Goal: Task Accomplishment & Management: Complete application form

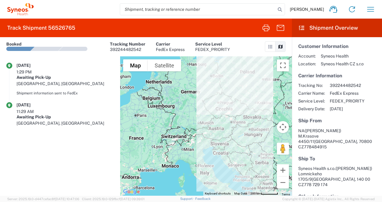
click at [82, 114] on agx-shipment-transit-statuses-widget "[DATE] 1:29 PM Awaiting Pick-Up [GEOGRAPHIC_DATA], [GEOGRAPHIC_DATA] Shipment i…" at bounding box center [60, 126] width 120 height 140
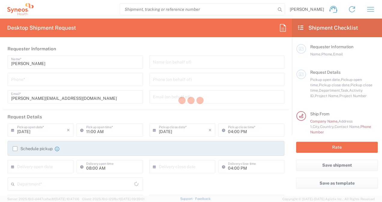
type input "Department"
type input "Czechia"
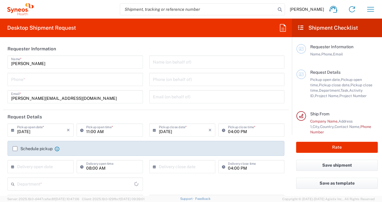
click at [54, 81] on input "tel" at bounding box center [75, 79] width 128 height 11
type input "778484915"
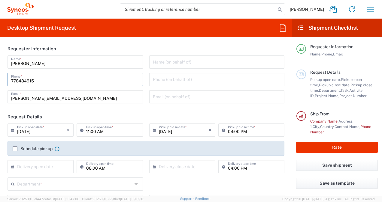
click at [59, 65] on input "[PERSON_NAME]" at bounding box center [75, 61] width 128 height 11
click at [188, 46] on header "Requester Information" at bounding box center [146, 49] width 286 height 14
click at [18, 81] on input "778484915" at bounding box center [75, 79] width 128 height 11
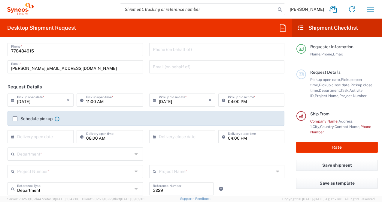
click at [146, 70] on div "Name (on behalf of) Phone (on behalf of) Email (on behalf of)" at bounding box center [217, 52] width 142 height 52
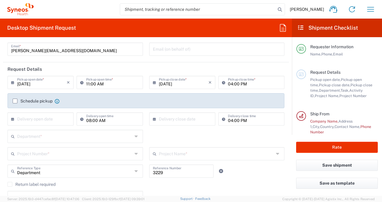
scroll to position [60, 0]
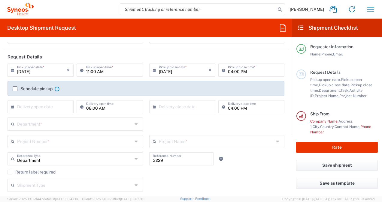
click at [47, 71] on input "[DATE]" at bounding box center [42, 70] width 50 height 11
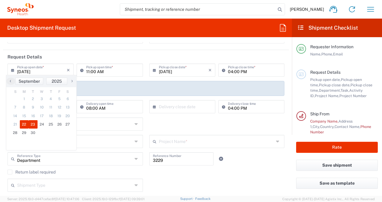
click at [35, 124] on span "23" at bounding box center [33, 124] width 9 height 8
type input "[DATE]"
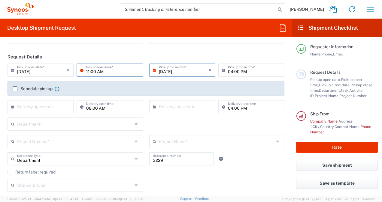
click at [99, 71] on input "11:00 AM" at bounding box center [112, 70] width 53 height 11
click at [84, 70] on icon at bounding box center [83, 70] width 6 height 10
click at [87, 71] on input "11:00 AM" at bounding box center [112, 70] width 53 height 11
click at [88, 72] on input "11:00 AM" at bounding box center [112, 70] width 53 height 11
type input "09:00 AM"
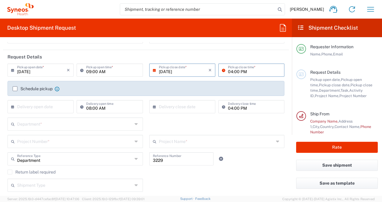
click at [228, 70] on input "04:00 PM" at bounding box center [254, 70] width 53 height 11
click at [229, 72] on input "04:00 PM" at bounding box center [254, 70] width 53 height 11
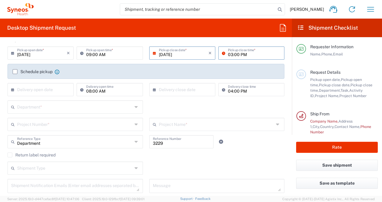
scroll to position [90, 0]
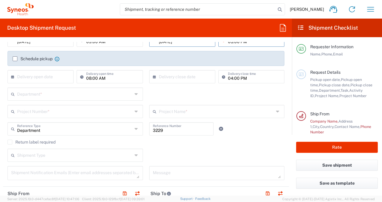
type input "03:00 PM"
click at [69, 100] on div "Department *" at bounding box center [75, 94] width 135 height 13
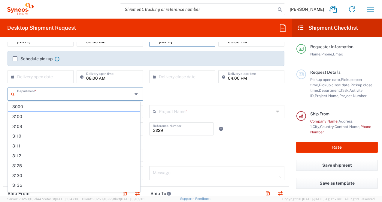
click at [148, 92] on div "Department * 3000 3100 3109 3110 3111 3112 3125 3130 3135 3136 3150 3155 3165 3…" at bounding box center [146, 96] width 283 height 17
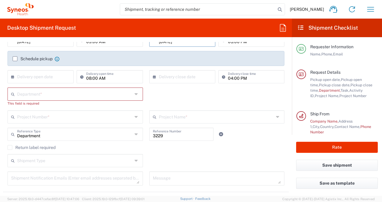
click at [133, 99] on div "Department *" at bounding box center [75, 94] width 135 height 13
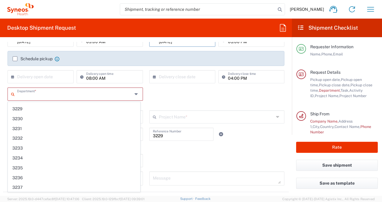
scroll to position [392, 0]
click at [158, 94] on div "Department * 3000 3100 3109 3110 3111 3112 3125 3130 3135 3136 3150 3155 3165 3…" at bounding box center [146, 99] width 283 height 23
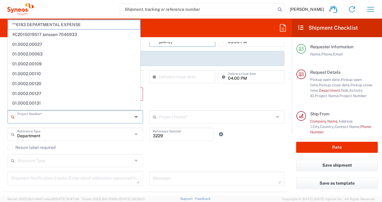
click at [125, 115] on input "text" at bounding box center [74, 116] width 115 height 11
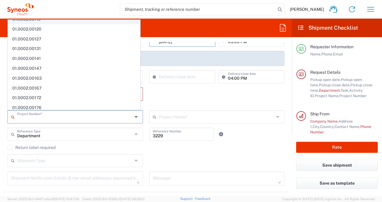
scroll to position [90, 0]
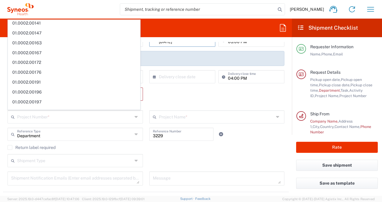
click at [149, 90] on div "Department * 3000 3100 3109 3110 3111 3112 3125 3130 3135 3136 3150 3155 3165 3…" at bounding box center [146, 99] width 283 height 23
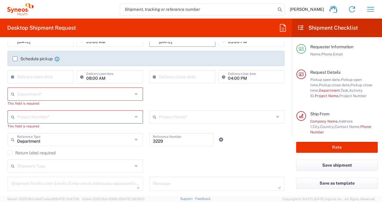
click at [139, 92] on div "Department *" at bounding box center [75, 94] width 135 height 13
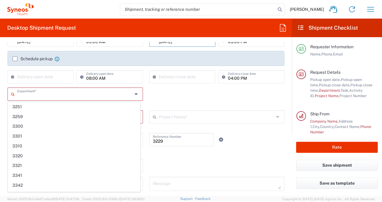
scroll to position [1568, 0]
click at [148, 74] on div "× Delivery close date Cancel Apply" at bounding box center [182, 78] width 69 height 17
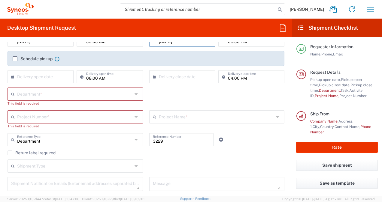
click at [136, 95] on icon at bounding box center [137, 95] width 5 height 10
click at [135, 116] on icon at bounding box center [137, 117] width 5 height 10
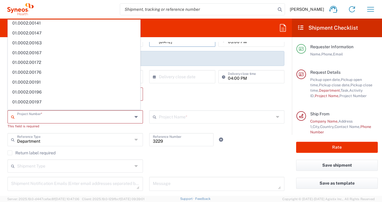
scroll to position [0, 0]
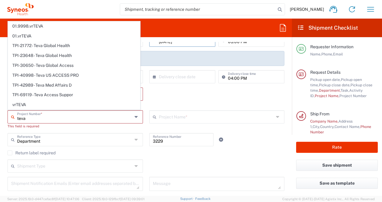
type input "teva"
click at [164, 97] on div "Department * 3000 3100 3109 3110 3111 3112 3125 3130 3135 3136 3150 3155 3165 3…" at bounding box center [146, 99] width 283 height 23
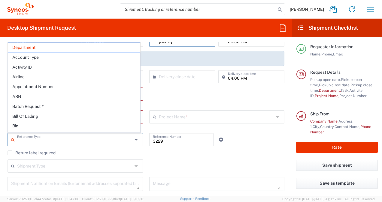
click at [41, 143] on input "text" at bounding box center [74, 139] width 115 height 11
click at [176, 151] on agx-checkbox-control "Return label required" at bounding box center [146, 153] width 277 height 5
type input "Department"
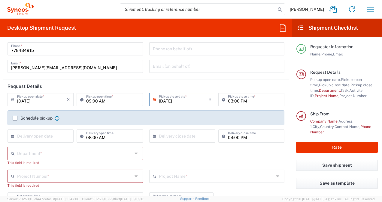
scroll to position [30, 0]
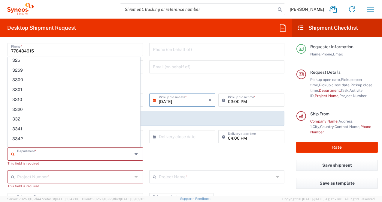
click at [20, 156] on input "text" at bounding box center [74, 154] width 115 height 11
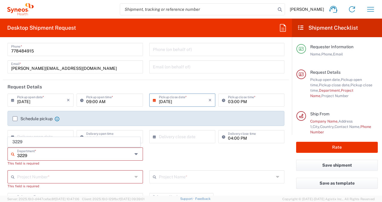
type input "3229"
click at [184, 156] on div "3229 Department * 3229 This field is required" at bounding box center [146, 159] width 283 height 23
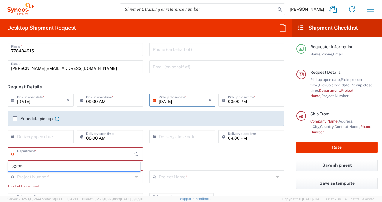
click at [41, 155] on input "text" at bounding box center [75, 154] width 117 height 11
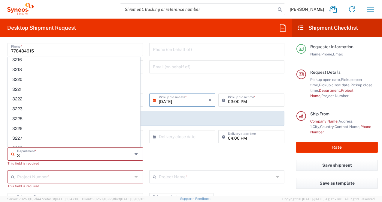
scroll to position [300, 0]
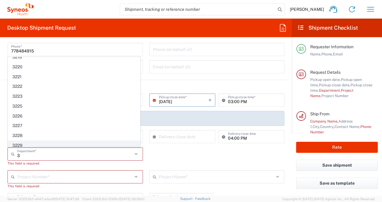
click at [35, 141] on span "3229" at bounding box center [74, 145] width 132 height 9
type input "3229"
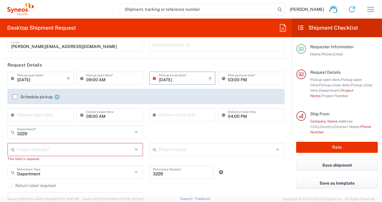
scroll to position [60, 0]
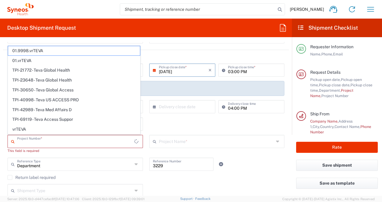
click at [86, 139] on input "text" at bounding box center [75, 141] width 117 height 11
type input "t"
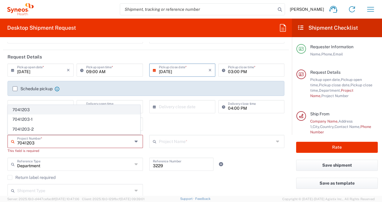
type input "7041203"
click at [44, 111] on span "7041203" at bounding box center [74, 109] width 132 height 9
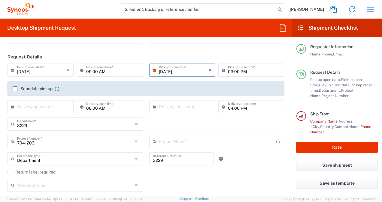
type input "Teva 7041203"
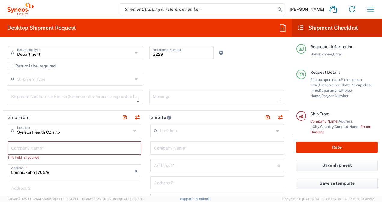
scroll to position [180, 0]
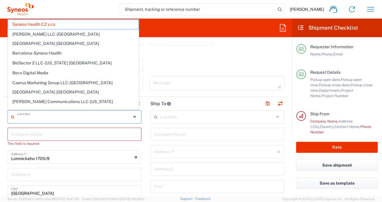
click at [36, 115] on input "text" at bounding box center [74, 116] width 114 height 11
click at [160, 65] on div "Shipment Type Batch Regular" at bounding box center [146, 67] width 283 height 17
type input "Syneos Health CZ s.r.o"
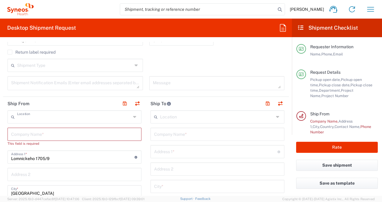
click at [62, 117] on input "text" at bounding box center [74, 116] width 114 height 11
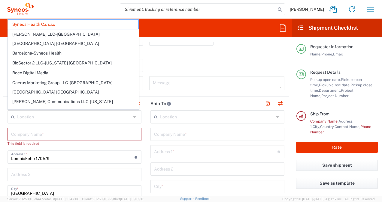
click at [165, 61] on div "Shipment Type Batch Regular" at bounding box center [146, 67] width 283 height 17
type input "Syneos Health CZ s.r.o"
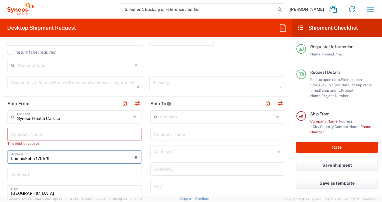
drag, startPoint x: 54, startPoint y: 157, endPoint x: 1, endPoint y: 153, distance: 53.3
click at [0, 156] on html "[PERSON_NAME] Home Shipment estimator Shipment tracking Desktop shipment reques…" at bounding box center [191, 101] width 382 height 202
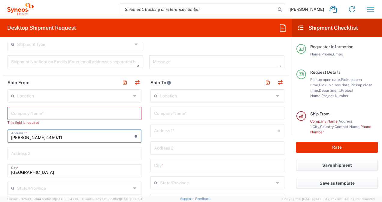
scroll to position [210, 0]
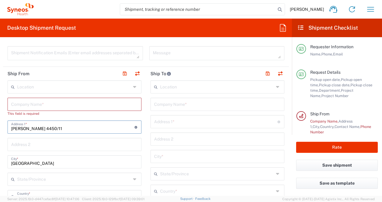
type input "[PERSON_NAME] 4450/11"
click at [26, 163] on input "[GEOGRAPHIC_DATA]" at bounding box center [74, 161] width 127 height 11
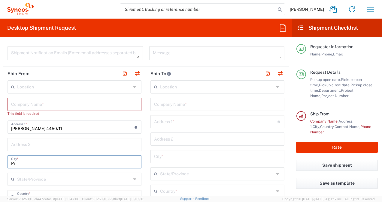
type input "P"
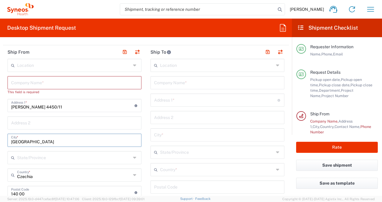
scroll to position [270, 0]
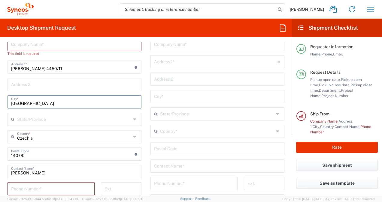
type input "[GEOGRAPHIC_DATA]"
click at [146, 104] on main "Location [PERSON_NAME] LLC-[GEOGRAPHIC_DATA] [GEOGRAPHIC_DATA] [GEOGRAPHIC_DATA…" at bounding box center [217, 146] width 143 height 252
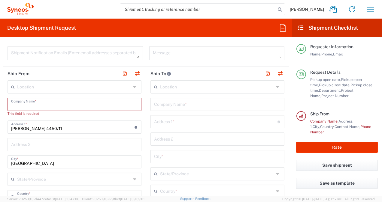
click at [29, 104] on input "text" at bounding box center [74, 104] width 127 height 11
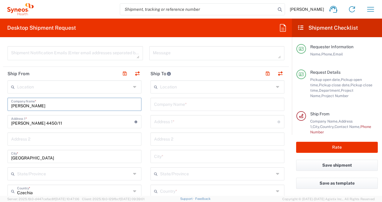
type input "[PERSON_NAME]"
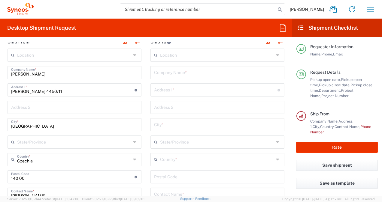
scroll to position [270, 0]
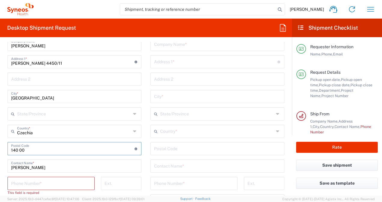
click at [64, 147] on input "undefined" at bounding box center [72, 148] width 123 height 11
type input "1"
type input "70800"
click at [150, 127] on div "Country *" at bounding box center [217, 131] width 134 height 13
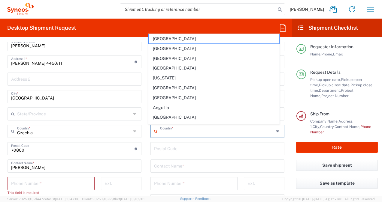
scroll to position [330, 0]
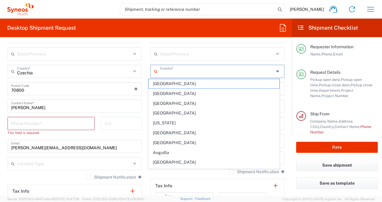
click at [41, 126] on input "tel" at bounding box center [51, 123] width 80 height 11
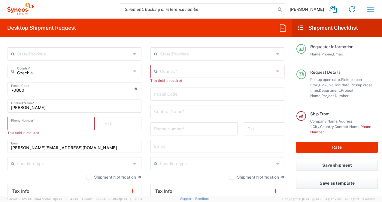
type input "778484915"
type input "[PERSON_NAME][EMAIL_ADDRESS][DOMAIN_NAME]"
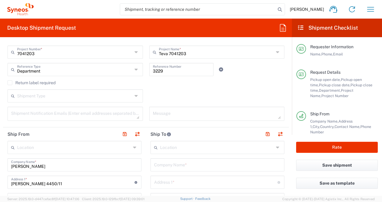
scroll to position [150, 0]
click at [175, 147] on input "text" at bounding box center [217, 146] width 114 height 11
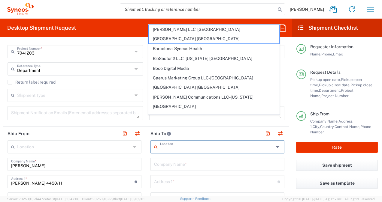
scroll to position [285, 0]
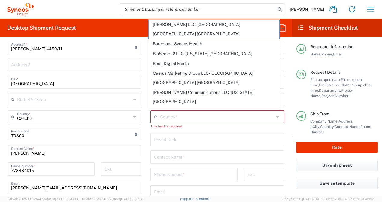
click at [186, 119] on input "text" at bounding box center [217, 116] width 114 height 11
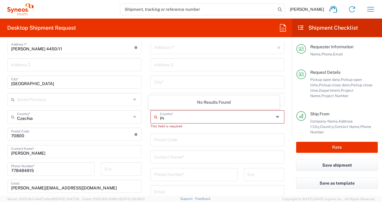
type input "P"
click at [186, 119] on input "czec" at bounding box center [217, 116] width 114 height 11
click at [163, 106] on span "Czechia" at bounding box center [214, 104] width 130 height 9
type input "Czechia"
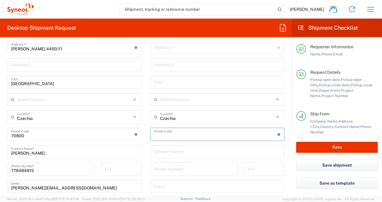
click at [179, 132] on input "undefined" at bounding box center [215, 134] width 123 height 11
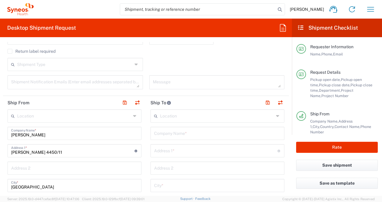
scroll to position [195, 0]
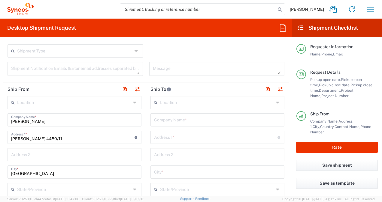
click at [176, 116] on input "text" at bounding box center [217, 119] width 127 height 11
click at [172, 122] on input "Syneosh health s.r.o" at bounding box center [217, 119] width 127 height 11
type input "Syneosh Health s.r.o"
click at [172, 136] on input "text" at bounding box center [215, 137] width 123 height 11
type input "Lomnickeho 1705/9"
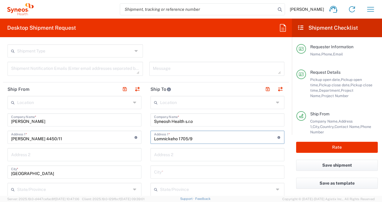
click at [166, 168] on input "text" at bounding box center [217, 172] width 127 height 11
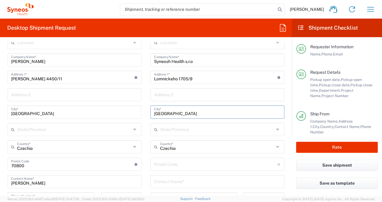
type input "[GEOGRAPHIC_DATA]"
click at [172, 164] on input "undefined" at bounding box center [215, 164] width 123 height 11
type input "140 00"
click at [179, 187] on div "Contact Name *" at bounding box center [217, 181] width 134 height 13
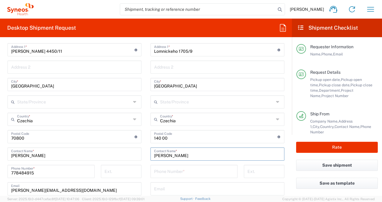
scroll to position [315, 0]
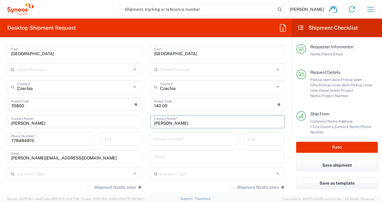
type input "[PERSON_NAME]"
click at [175, 144] on div "Phone Number *" at bounding box center [193, 139] width 87 height 13
click at [177, 141] on input "tel" at bounding box center [194, 139] width 80 height 11
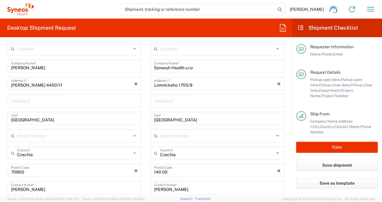
scroll to position [195, 0]
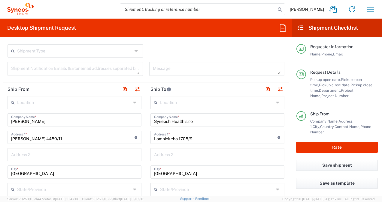
type input "778729174"
click at [154, 46] on div "Shipment Type Batch Regular" at bounding box center [146, 52] width 283 height 17
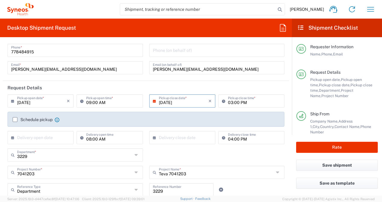
scroll to position [0, 0]
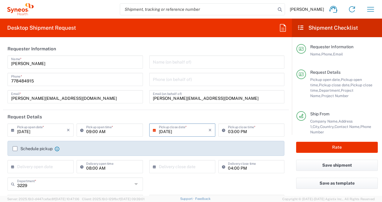
click at [189, 96] on input "[PERSON_NAME][EMAIL_ADDRESS][DOMAIN_NAME]" at bounding box center [217, 96] width 128 height 11
click at [142, 97] on div "[PERSON_NAME] Name * [PHONE_NUMBER] Phone * [PERSON_NAME][EMAIL_ADDRESS][DOMAIN…" at bounding box center [146, 82] width 283 height 52
click at [136, 109] on agx-form-section "Requester Information [PERSON_NAME] Name * [PHONE_NUMBER] Phone * [PERSON_NAME]…" at bounding box center [146, 76] width 286 height 68
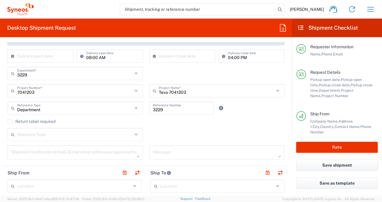
scroll to position [120, 0]
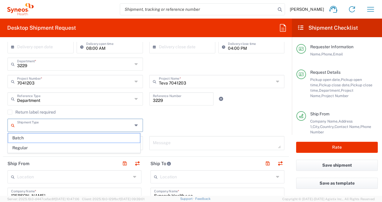
click at [129, 127] on input "text" at bounding box center [74, 125] width 115 height 11
click at [150, 110] on agx-checkbox-control "Return label required" at bounding box center [146, 112] width 277 height 5
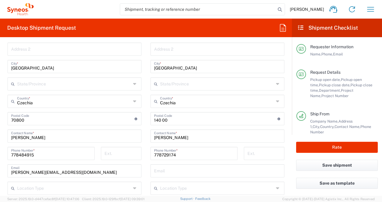
scroll to position [330, 0]
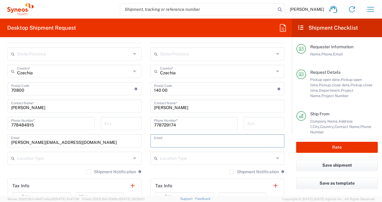
click at [175, 141] on input "text" at bounding box center [217, 140] width 127 height 11
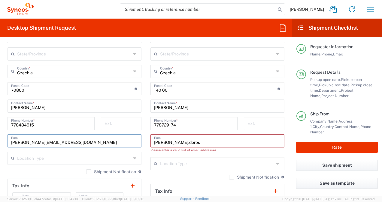
drag, startPoint x: 38, startPoint y: 143, endPoint x: 77, endPoint y: 143, distance: 39.0
click at [77, 143] on input "[PERSON_NAME][EMAIL_ADDRESS][DOMAIN_NAME]" at bounding box center [74, 140] width 127 height 11
click at [180, 144] on input "[PERSON_NAME].doros" at bounding box center [217, 140] width 127 height 11
paste input "@[DOMAIN_NAME]"
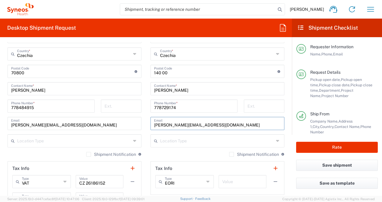
scroll to position [360, 0]
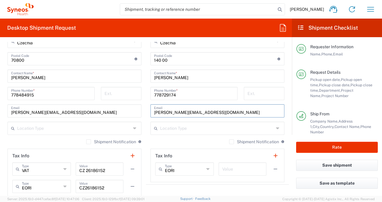
type input "[PERSON_NAME][EMAIL_ADDRESS][DOMAIN_NAME]"
click at [143, 124] on main "Location [PERSON_NAME] LLC-[GEOGRAPHIC_DATA] [GEOGRAPHIC_DATA] [GEOGRAPHIC_DATA…" at bounding box center [74, 73] width 143 height 287
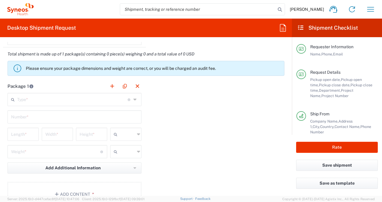
scroll to position [541, 0]
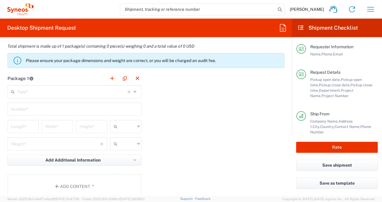
click at [135, 91] on icon at bounding box center [135, 92] width 5 height 10
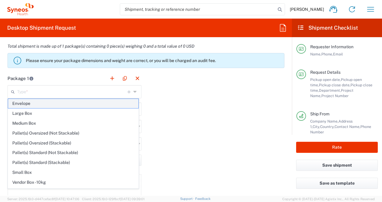
click at [54, 104] on span "Envelope" at bounding box center [73, 103] width 130 height 9
type input "Envelope"
type input "1"
type input "9.5"
type input "12.5"
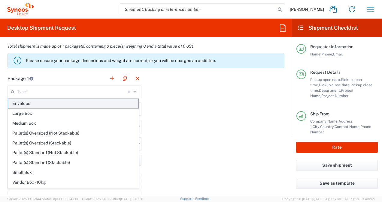
type input "0.25"
type input "in"
type input "0.45"
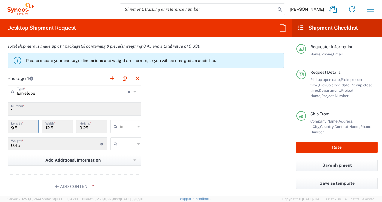
click at [27, 127] on input "9.5" at bounding box center [23, 126] width 24 height 11
click at [137, 125] on icon at bounding box center [138, 127] width 3 height 10
click at [122, 150] on span "cm" at bounding box center [123, 148] width 29 height 9
type input "24.13"
type input "31.75"
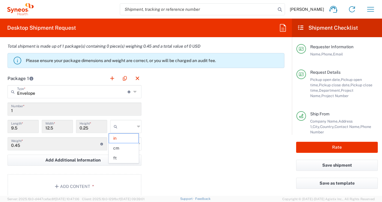
type input "0.64"
type input "cm"
click at [168, 133] on div "Package 1 Envelope Type * Material used to package goods Envelope Large Box Med…" at bounding box center [146, 138] width 286 height 132
click at [89, 127] on input "0.64" at bounding box center [92, 126] width 24 height 11
click at [26, 143] on input "0.45" at bounding box center [55, 143] width 89 height 11
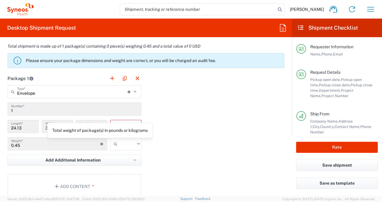
click at [103, 142] on div "0.45 Weight * Total weight of package(s) in pounds or kilograms" at bounding box center [58, 144] width 100 height 13
click at [100, 143] on icon at bounding box center [101, 144] width 3 height 3
click at [126, 143] on input "text" at bounding box center [127, 144] width 15 height 10
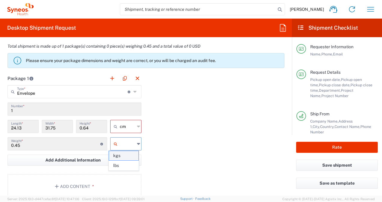
click at [122, 157] on span "kgs" at bounding box center [123, 155] width 29 height 9
type input "kgs"
click at [46, 147] on input "0.45" at bounding box center [55, 143] width 89 height 11
click at [20, 143] on input "0.45" at bounding box center [55, 143] width 89 height 11
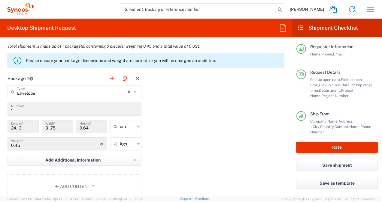
click at [207, 132] on div "Package 1 Envelope Type * Material used to package goods Envelope Large Box Med…" at bounding box center [146, 138] width 286 height 132
click at [187, 128] on div "Package 1 Envelope Type * Material used to package goods Envelope Large Box Med…" at bounding box center [146, 138] width 286 height 132
click at [23, 126] on input "24.13" at bounding box center [23, 126] width 24 height 11
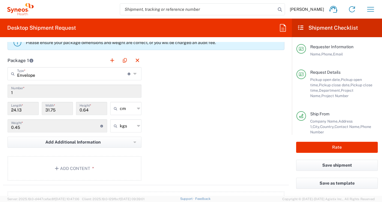
scroll to position [571, 0]
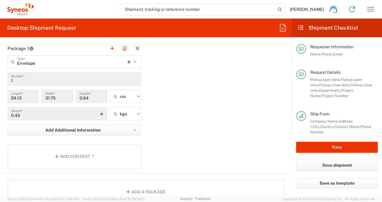
click at [26, 99] on input "24.13" at bounding box center [23, 96] width 24 height 11
click at [17, 99] on input "24.13" at bounding box center [23, 96] width 24 height 11
click at [21, 91] on input "24.13" at bounding box center [23, 96] width 24 height 11
click at [20, 94] on input "24.13" at bounding box center [23, 96] width 24 height 11
click at [12, 97] on input "24.13" at bounding box center [23, 96] width 24 height 11
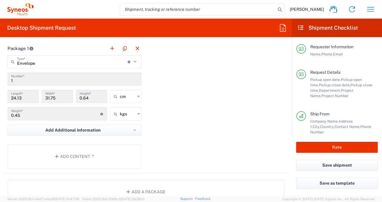
click at [12, 97] on input "24.13" at bounding box center [23, 96] width 24 height 11
drag, startPoint x: 14, startPoint y: 97, endPoint x: 17, endPoint y: 97, distance: 3.6
click at [17, 97] on input "24.13" at bounding box center [23, 96] width 24 height 11
click at [27, 98] on input "24.13" at bounding box center [23, 96] width 24 height 11
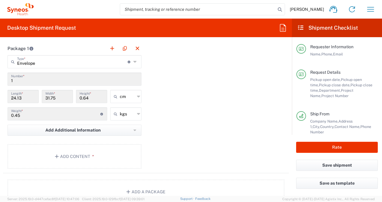
click at [26, 98] on input "24.13" at bounding box center [23, 96] width 24 height 11
drag, startPoint x: 16, startPoint y: 97, endPoint x: 38, endPoint y: 99, distance: 22.7
click at [38, 99] on div "24.13 Length *" at bounding box center [23, 98] width 34 height 17
drag, startPoint x: 38, startPoint y: 99, endPoint x: 23, endPoint y: 78, distance: 26.2
click at [23, 78] on input "1" at bounding box center [74, 79] width 127 height 11
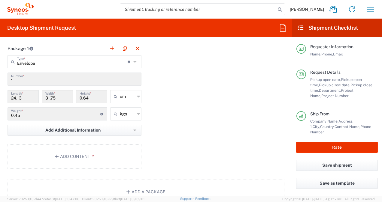
click at [134, 62] on icon at bounding box center [135, 62] width 5 height 10
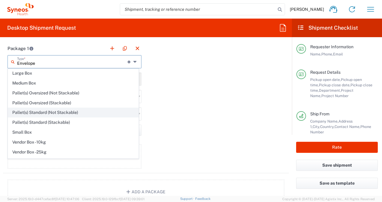
scroll to position [16, 0]
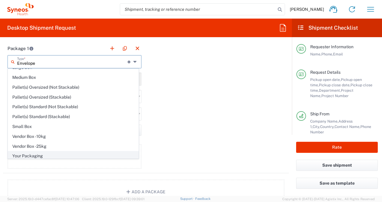
click at [33, 153] on span "Your Packaging" at bounding box center [73, 156] width 130 height 9
type input "Your Packaging"
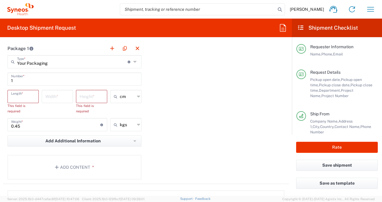
click at [29, 95] on input "number" at bounding box center [23, 96] width 24 height 11
type input "48"
click at [48, 96] on input "number" at bounding box center [57, 96] width 24 height 11
type input "25"
click at [89, 98] on input "number" at bounding box center [92, 96] width 24 height 11
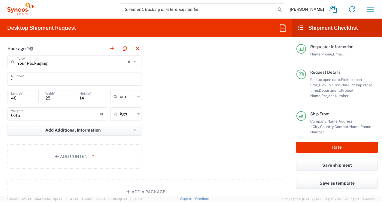
type input "14"
click at [26, 117] on input "0.45" at bounding box center [55, 113] width 89 height 11
drag, startPoint x: 27, startPoint y: 116, endPoint x: 0, endPoint y: 116, distance: 27.0
click at [0, 116] on html "[PERSON_NAME] Home Shipment estimator Shipment tracking Desktop shipment reques…" at bounding box center [191, 101] width 382 height 202
type input "5.4"
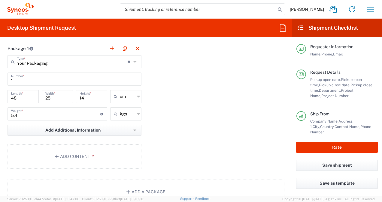
click at [223, 105] on div "Package 1 Your Packaging Type * Material used to package goods Envelope Large B…" at bounding box center [146, 108] width 286 height 132
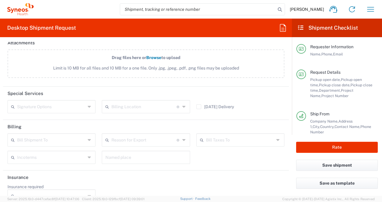
scroll to position [751, 0]
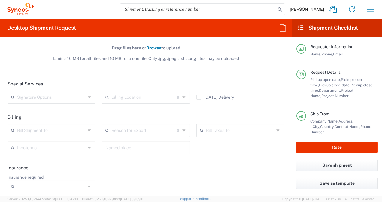
click at [76, 129] on input "text" at bounding box center [51, 130] width 68 height 11
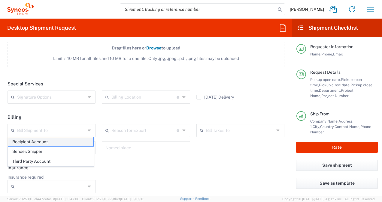
click at [62, 142] on span "Recipient Account" at bounding box center [50, 142] width 85 height 9
type input "Recipient Account"
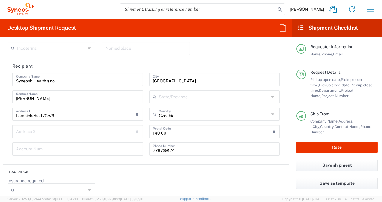
scroll to position [856, 0]
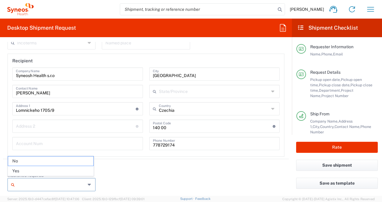
click at [80, 183] on input "Insurance required" at bounding box center [51, 185] width 68 height 10
click at [23, 163] on span "No" at bounding box center [50, 161] width 85 height 9
type input "No"
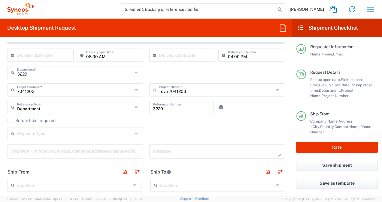
scroll to position [120, 0]
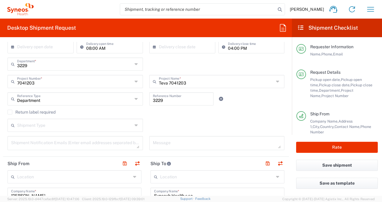
click at [135, 125] on icon at bounding box center [137, 126] width 5 height 10
click at [165, 118] on div "Return label required" at bounding box center [146, 114] width 277 height 9
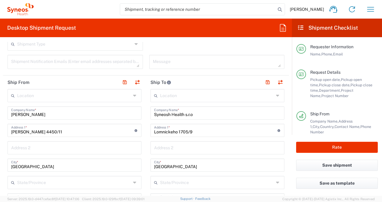
scroll to position [210, 0]
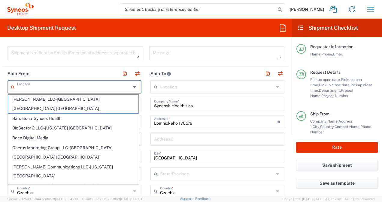
click at [121, 86] on input "text" at bounding box center [74, 86] width 114 height 11
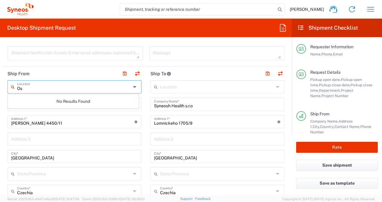
type input "O"
type input "Czechia"
drag, startPoint x: 33, startPoint y: 90, endPoint x: 13, endPoint y: 89, distance: 19.8
click at [13, 89] on div "Czechia Location" at bounding box center [75, 86] width 134 height 13
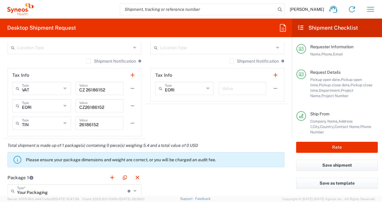
scroll to position [451, 0]
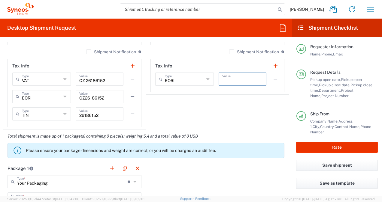
click at [256, 81] on input "text" at bounding box center [242, 79] width 41 height 11
drag, startPoint x: 105, startPoint y: 97, endPoint x: 76, endPoint y: 98, distance: 28.2
click at [76, 98] on div "CZ26186152 Value" at bounding box center [100, 96] width 48 height 13
click at [226, 79] on input "text" at bounding box center [242, 79] width 41 height 11
paste input "CZ26186152"
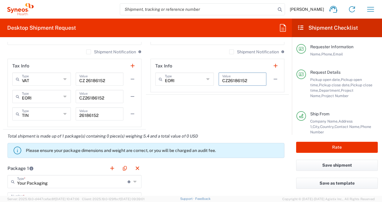
type input "CZ26186152"
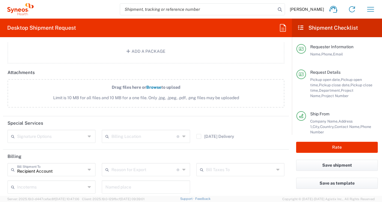
scroll to position [721, 0]
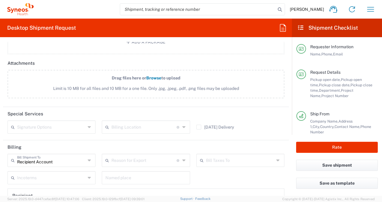
click at [88, 127] on icon at bounding box center [90, 128] width 5 height 10
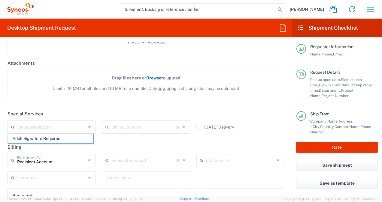
click at [95, 103] on div "Drag files here or Browse to upload Limit is 10 MB for all files and 10 MB for …" at bounding box center [146, 87] width 283 height 35
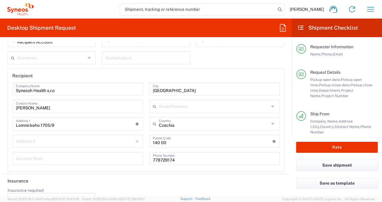
scroll to position [856, 0]
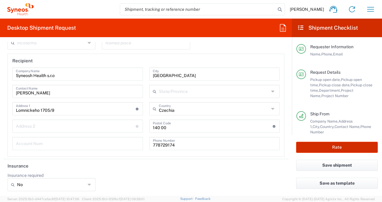
click at [327, 148] on button "Rate" at bounding box center [337, 147] width 82 height 11
type input "7041203"
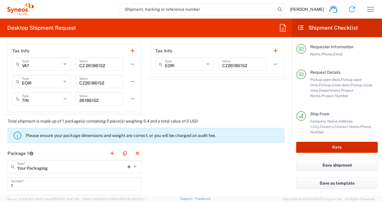
scroll to position [586, 0]
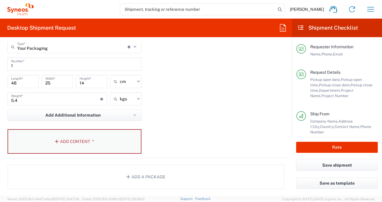
click at [78, 137] on button "Add Content *" at bounding box center [75, 141] width 134 height 25
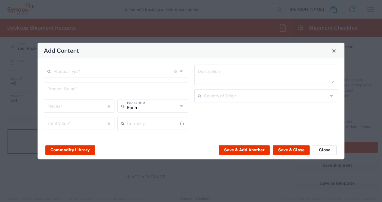
type input "US Dollar"
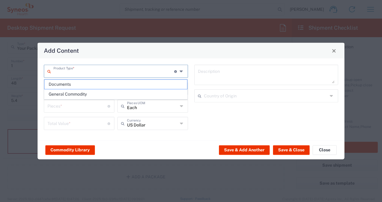
click at [73, 74] on input "text" at bounding box center [113, 71] width 121 height 11
click at [70, 87] on span "Documents" at bounding box center [115, 84] width 143 height 9
type input "Documents"
type input "1"
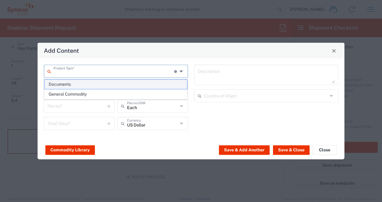
type input "1"
type textarea "Documents"
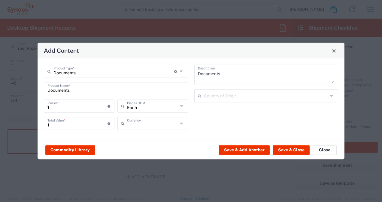
click at [178, 123] on input "text" at bounding box center [152, 123] width 51 height 11
click at [145, 109] on span "Czech Koruna" at bounding box center [152, 111] width 69 height 9
type input "Czech Koruna"
click at [241, 95] on input "text" at bounding box center [266, 95] width 124 height 11
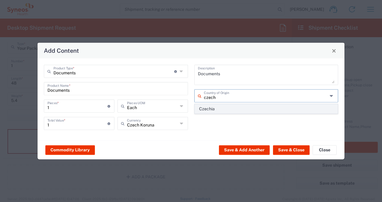
type input "czech"
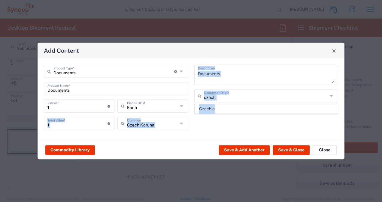
drag, startPoint x: 232, startPoint y: 106, endPoint x: 180, endPoint y: 106, distance: 52.3
click at [180, 202] on div "Add Content Documents Product Type * Document: Paper document generated interna…" at bounding box center [191, 202] width 382 height 0
drag, startPoint x: 180, startPoint y: 106, endPoint x: 210, endPoint y: 131, distance: 39.1
click at [209, 132] on div "Documents Description Country of Origin" at bounding box center [266, 100] width 150 height 70
drag, startPoint x: 202, startPoint y: 129, endPoint x: 196, endPoint y: 144, distance: 15.1
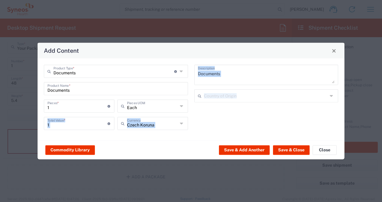
click at [202, 130] on div "Documents Description Country of Origin" at bounding box center [266, 100] width 150 height 70
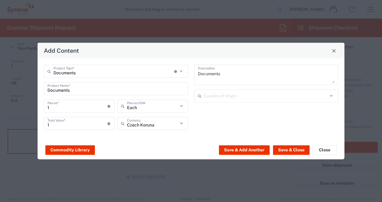
drag, startPoint x: 195, startPoint y: 148, endPoint x: 224, endPoint y: 100, distance: 55.7
click at [196, 148] on div "Commodity Library Save & Add Another Save & Close Close" at bounding box center [191, 150] width 307 height 19
click at [294, 151] on button "Save & Close" at bounding box center [291, 150] width 37 height 10
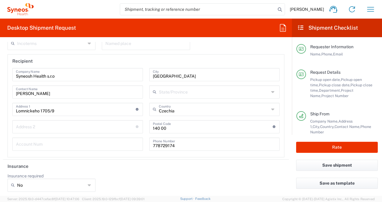
scroll to position [891, 0]
click at [325, 148] on button "Rate" at bounding box center [337, 147] width 82 height 11
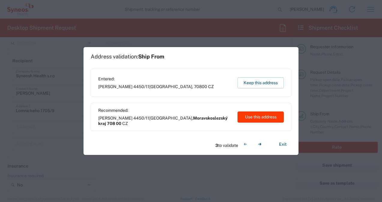
click at [249, 118] on button "Use this address" at bounding box center [261, 117] width 46 height 11
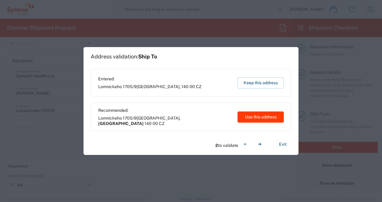
click at [252, 120] on button "Use this address" at bounding box center [261, 117] width 46 height 11
click at [259, 120] on button "Use this address" at bounding box center [261, 117] width 46 height 11
type input "Moravskoslezský kraj"
type input "708 00"
type input "[GEOGRAPHIC_DATA]"
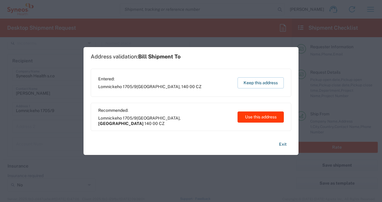
type input "Czechia"
type input "[GEOGRAPHIC_DATA]"
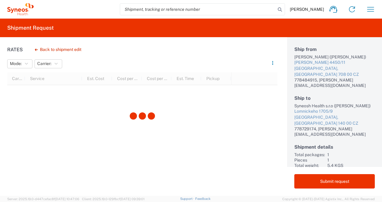
scroll to position [29, 0]
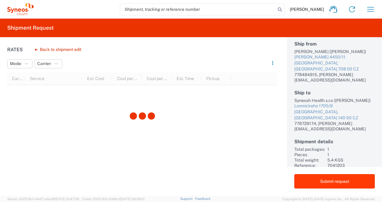
click at [338, 179] on button "Submit request" at bounding box center [334, 182] width 80 height 14
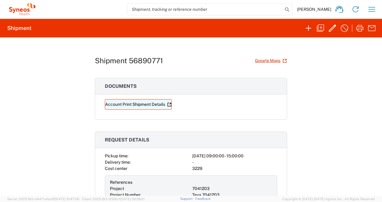
click at [157, 101] on link "Account Print Shipment Details" at bounding box center [138, 104] width 67 height 11
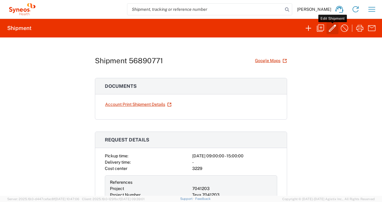
click at [331, 29] on icon "button" at bounding box center [332, 28] width 7 height 7
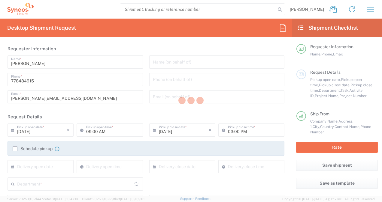
type input "[GEOGRAPHIC_DATA]"
type input "Your Packaging"
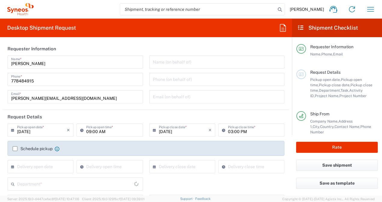
type input "[GEOGRAPHIC_DATA]"
type input "3229"
type input "7041203"
type input "Moravskoslezský kraj"
type input "Teva 7041203"
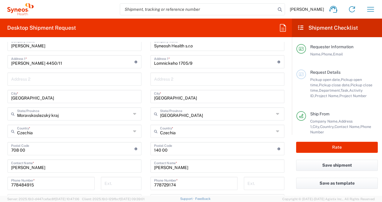
scroll to position [421, 0]
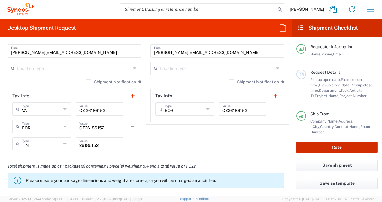
click at [339, 149] on button "Rate" at bounding box center [337, 147] width 82 height 11
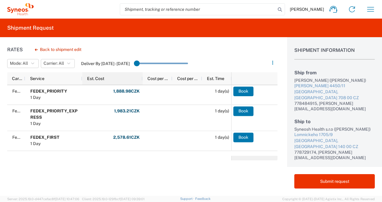
drag, startPoint x: 111, startPoint y: 80, endPoint x: 142, endPoint y: 81, distance: 30.3
click at [142, 81] on div at bounding box center [142, 78] width 2 height 13
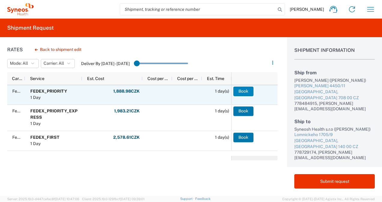
click at [245, 92] on button "Book" at bounding box center [243, 92] width 20 height 10
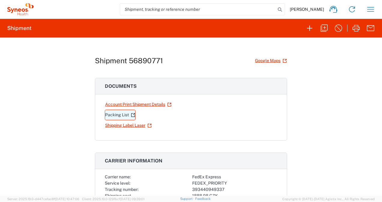
click at [122, 116] on link "Packing List" at bounding box center [120, 115] width 31 height 11
click at [120, 124] on link "Shipping Label Laser" at bounding box center [128, 125] width 47 height 11
click at [123, 115] on link "Packing List" at bounding box center [120, 115] width 31 height 11
click at [119, 101] on link "Account Print Shipment Details" at bounding box center [138, 104] width 67 height 11
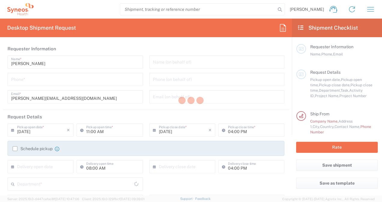
type input "Department"
type input "Czechia"
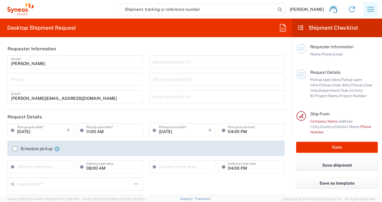
click at [371, 12] on icon "button" at bounding box center [371, 10] width 10 height 10
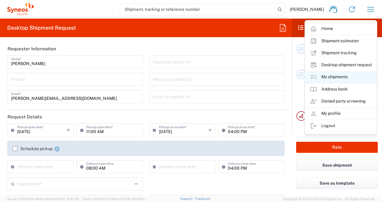
type input "Syneos Health CZ s.r.o"
click at [335, 76] on link "My shipments" at bounding box center [340, 77] width 71 height 12
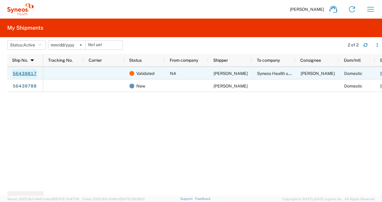
click at [25, 73] on link "56439817" at bounding box center [24, 74] width 25 height 10
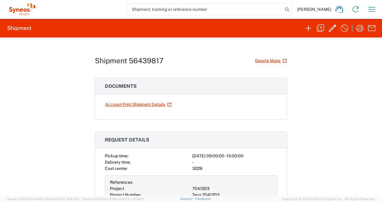
scroll to position [30, 0]
